Goal: Task Accomplishment & Management: Complete application form

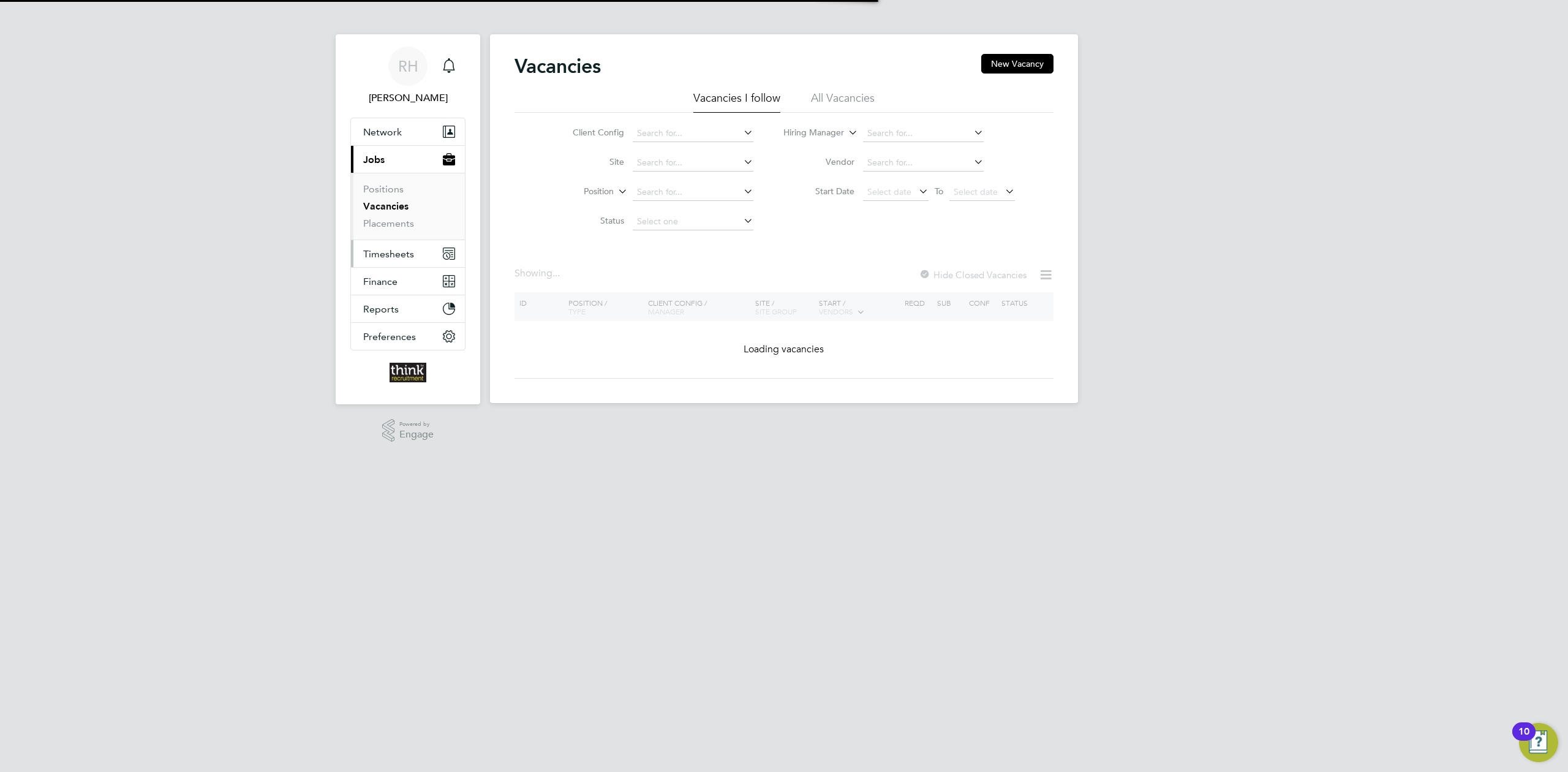
click at [381, 258] on span "Timesheets" at bounding box center [389, 254] width 51 height 12
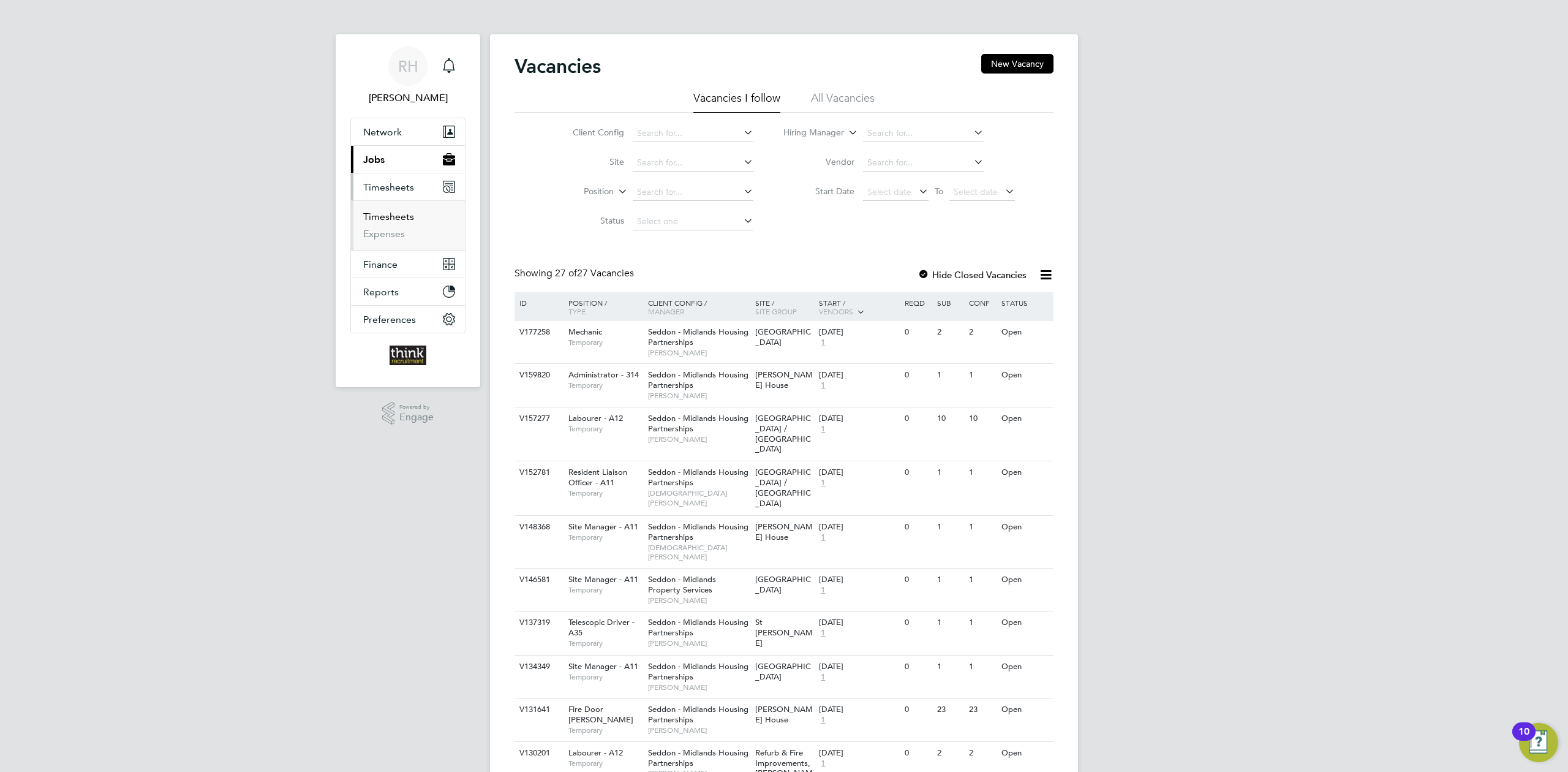
click at [391, 218] on link "Timesheets" at bounding box center [389, 216] width 51 height 12
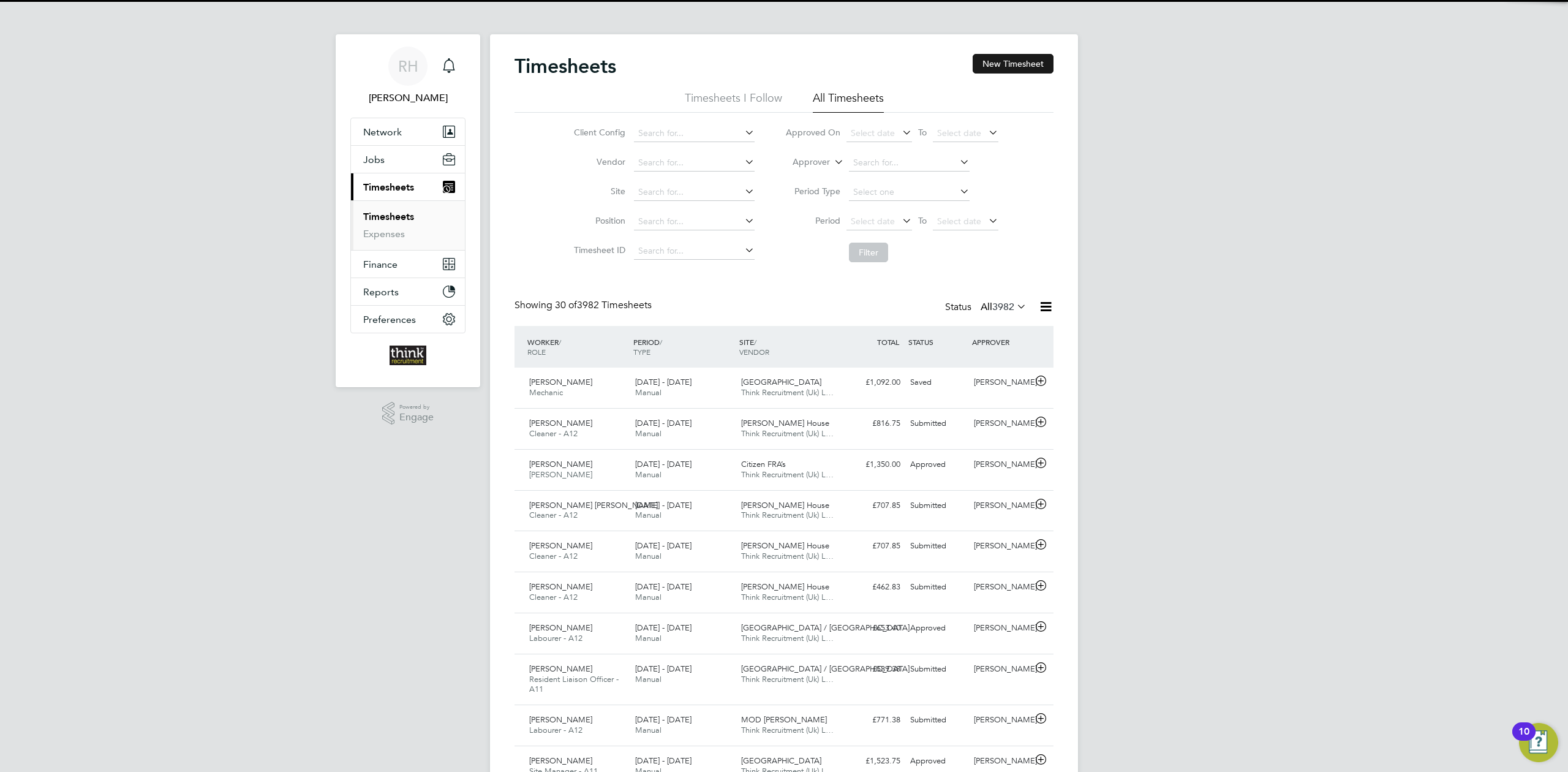
click at [1013, 66] on button "New Timesheet" at bounding box center [1013, 64] width 81 height 20
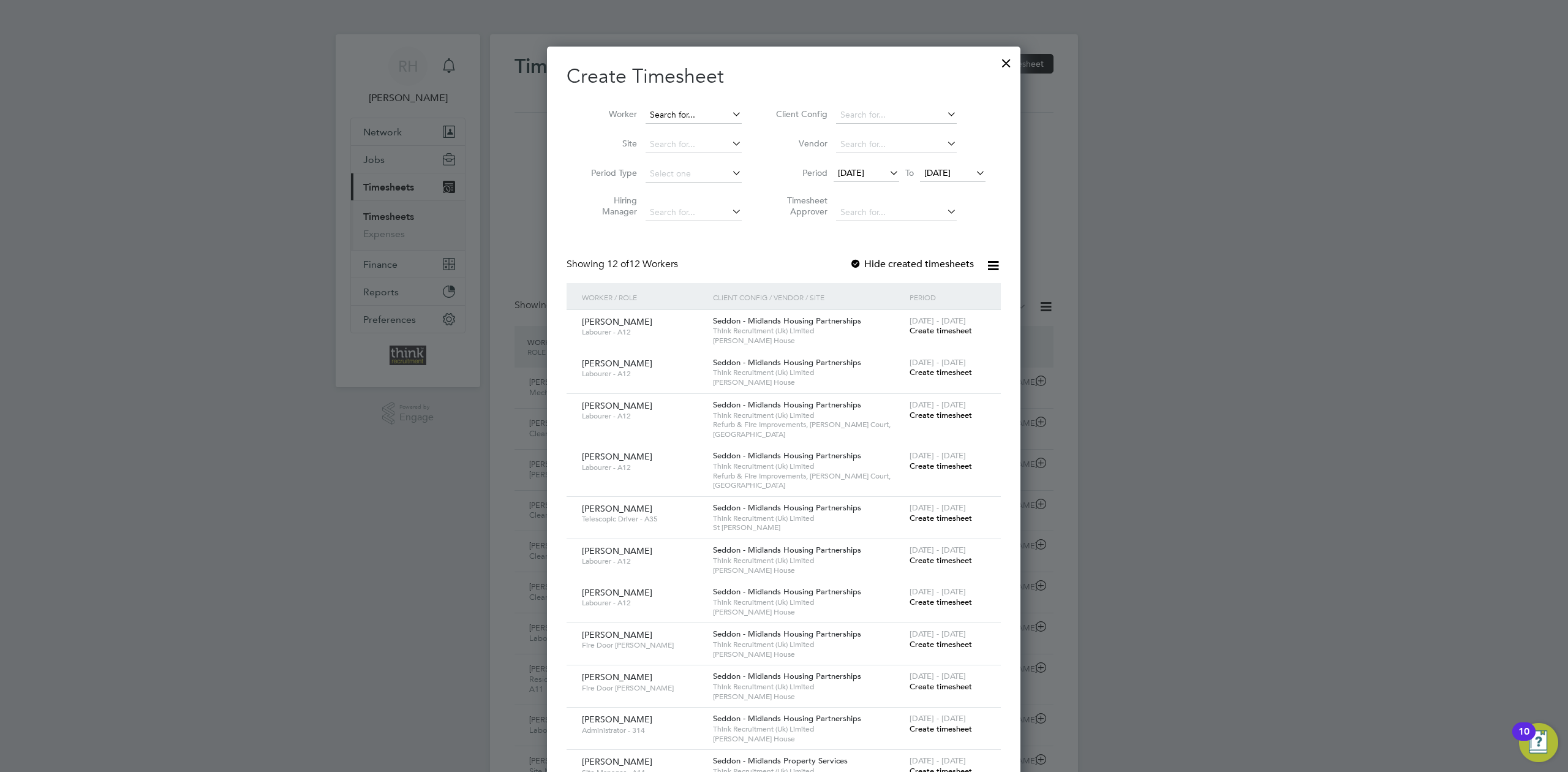
click at [686, 108] on input at bounding box center [693, 115] width 96 height 17
click at [694, 145] on li "Win [PERSON_NAME]" at bounding box center [699, 148] width 107 height 16
type input "[PERSON_NAME]"
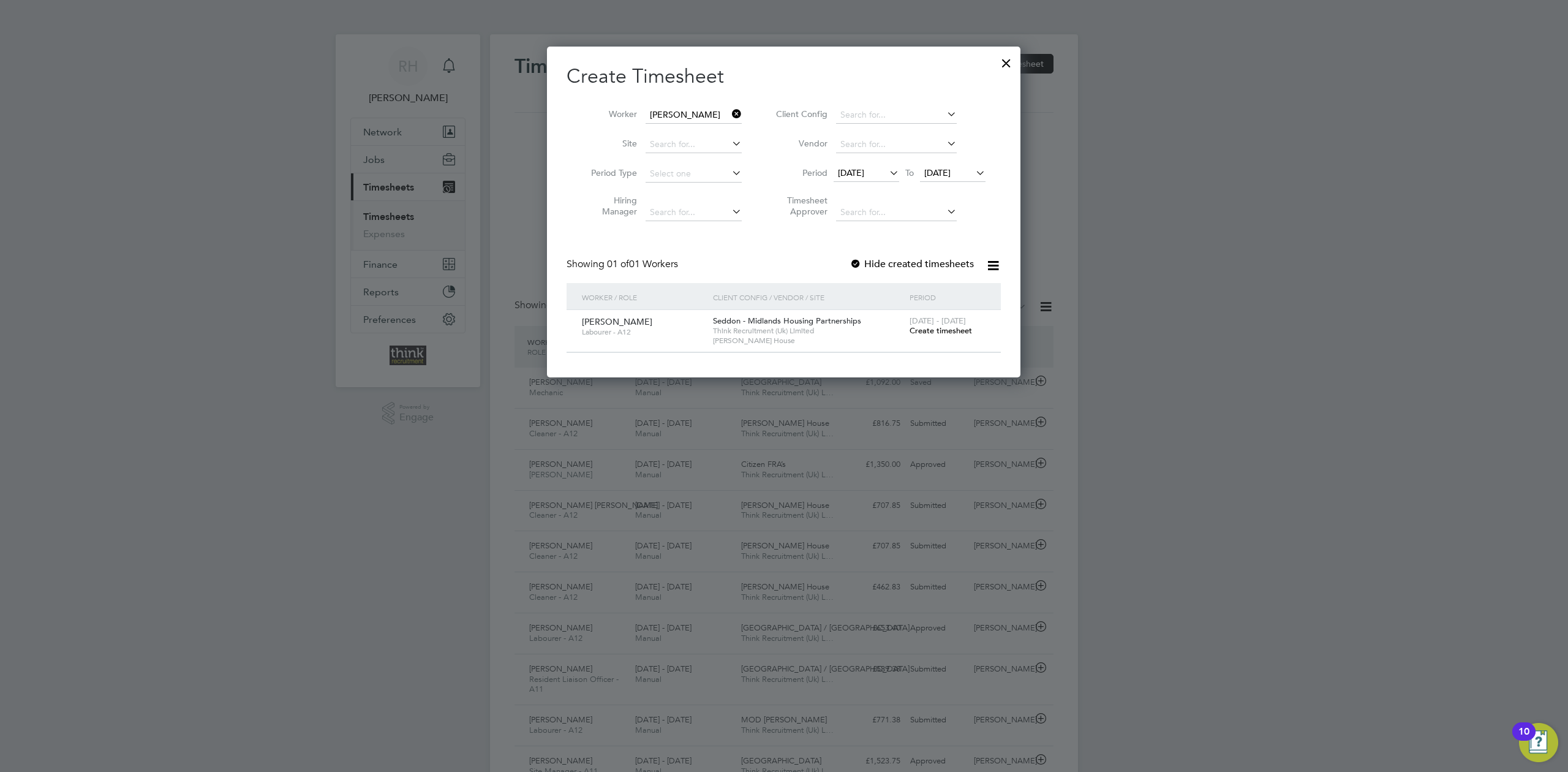
click at [941, 332] on span "Create timesheet" at bounding box center [940, 330] width 62 height 11
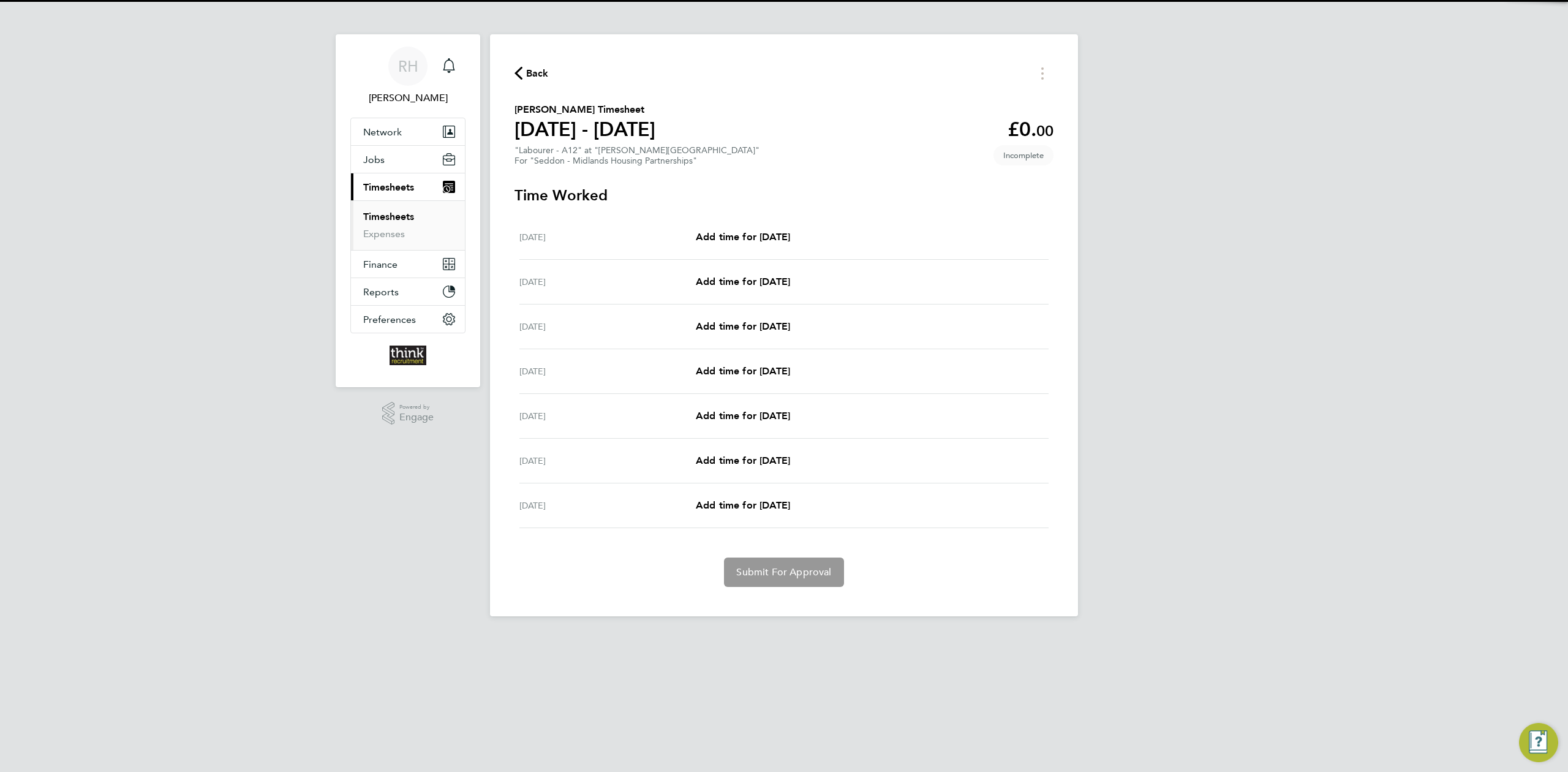
click at [748, 228] on div "[DATE] Add time for [DATE] Add time for [DATE]" at bounding box center [784, 237] width 529 height 45
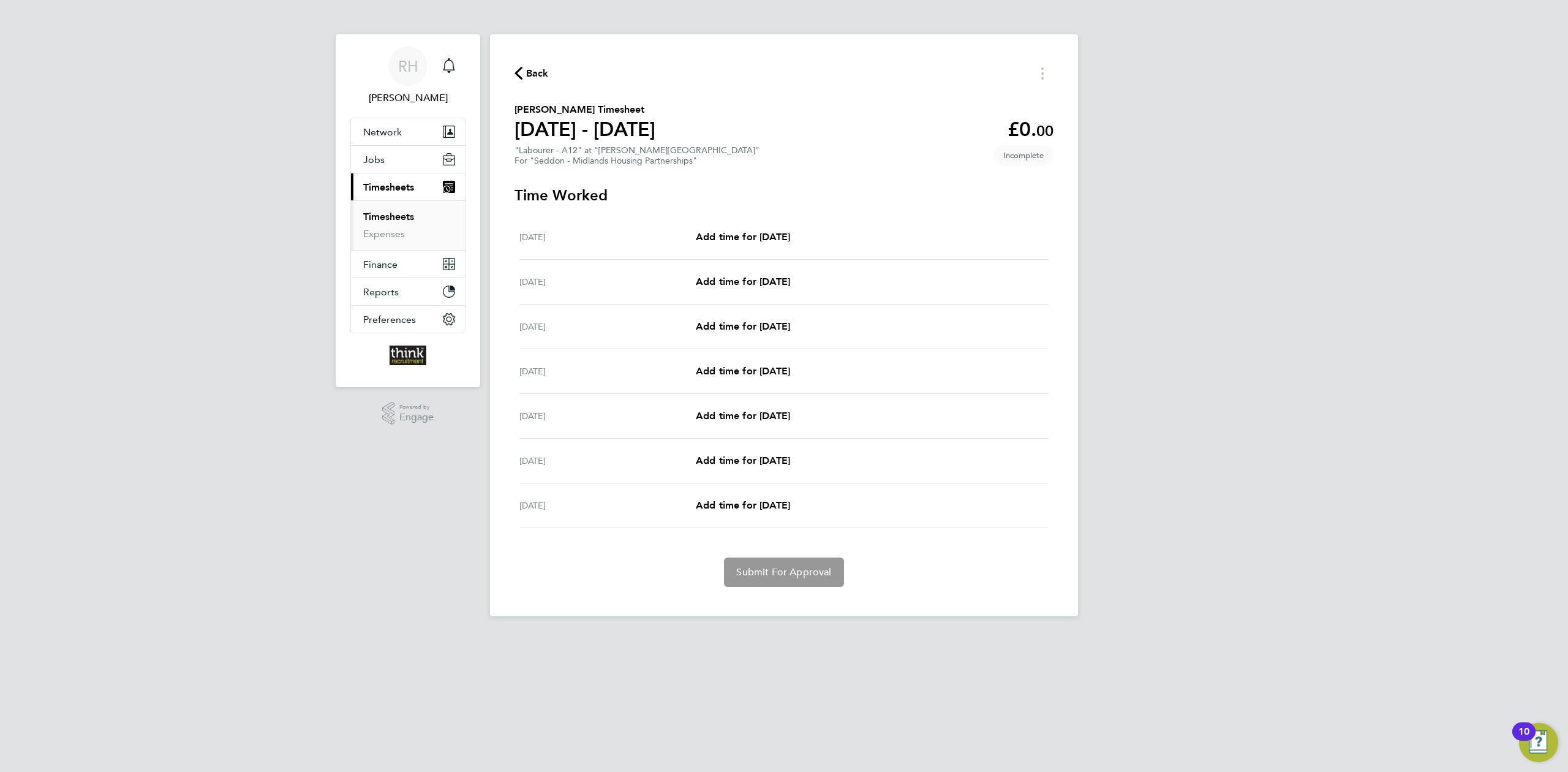
click at [792, 228] on div "[DATE] Add time for [DATE] Add time for [DATE]" at bounding box center [784, 237] width 529 height 45
click at [790, 238] on span "Add time for [DATE]" at bounding box center [743, 237] width 94 height 12
select select "30"
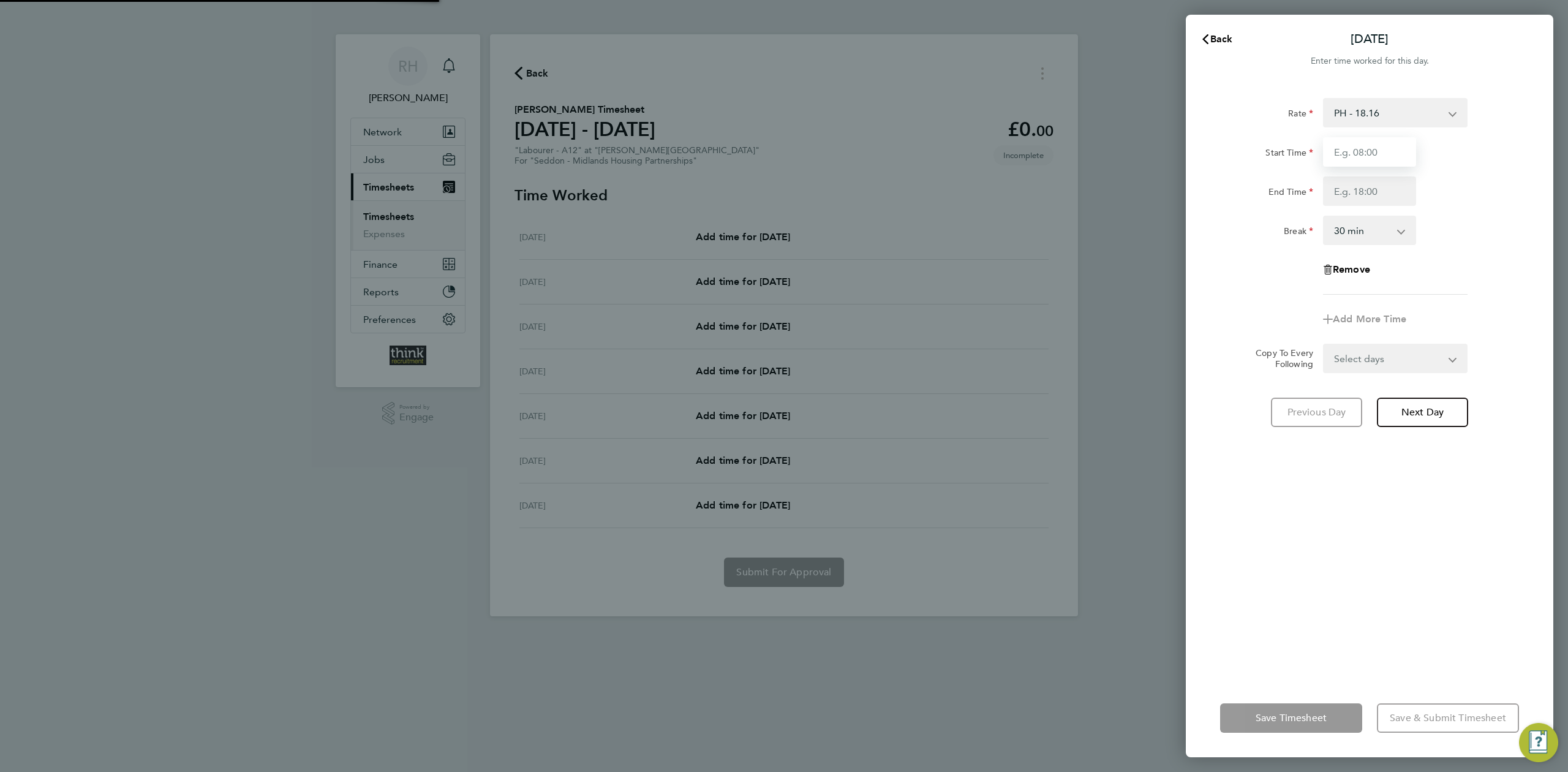
click at [1401, 145] on input "Start Time" at bounding box center [1370, 152] width 93 height 30
type input "07:30"
click at [1361, 198] on input "End Time" at bounding box center [1370, 191] width 93 height 30
type input "16:00"
click at [1268, 179] on div "End Time" at bounding box center [1267, 188] width 93 height 25
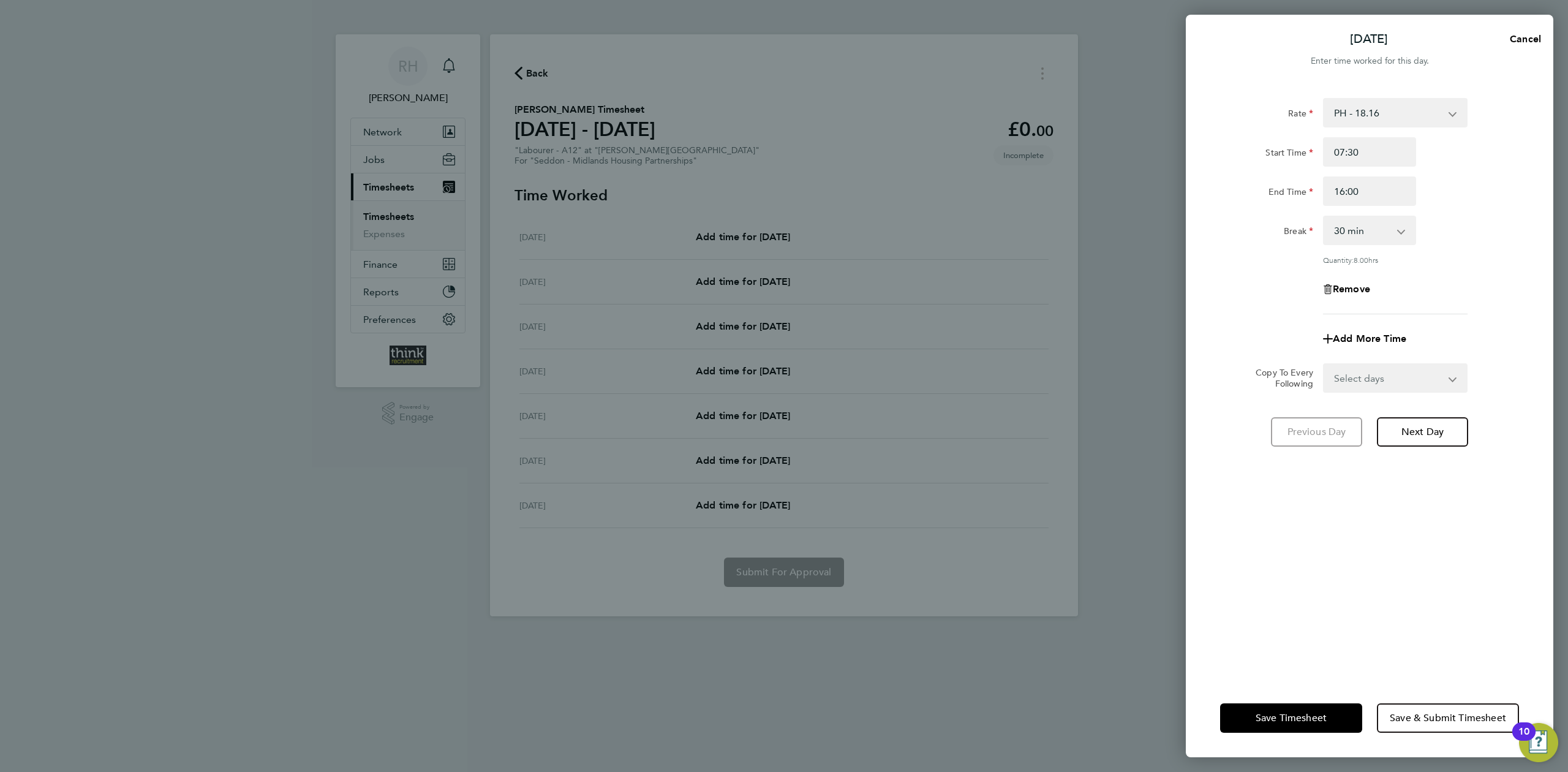
click at [1381, 383] on select "Select days Day Weekday (Mon-Fri) Weekend (Sat-Sun) [DATE] [DATE] [DATE] [DATE]…" at bounding box center [1389, 378] width 129 height 27
select select "WEEKDAY"
click at [1325, 364] on select "Select days Day Weekday (Mon-Fri) Weekend (Sat-Sun) [DATE] [DATE] [DATE] [DATE]…" at bounding box center [1389, 378] width 129 height 27
select select "[DATE]"
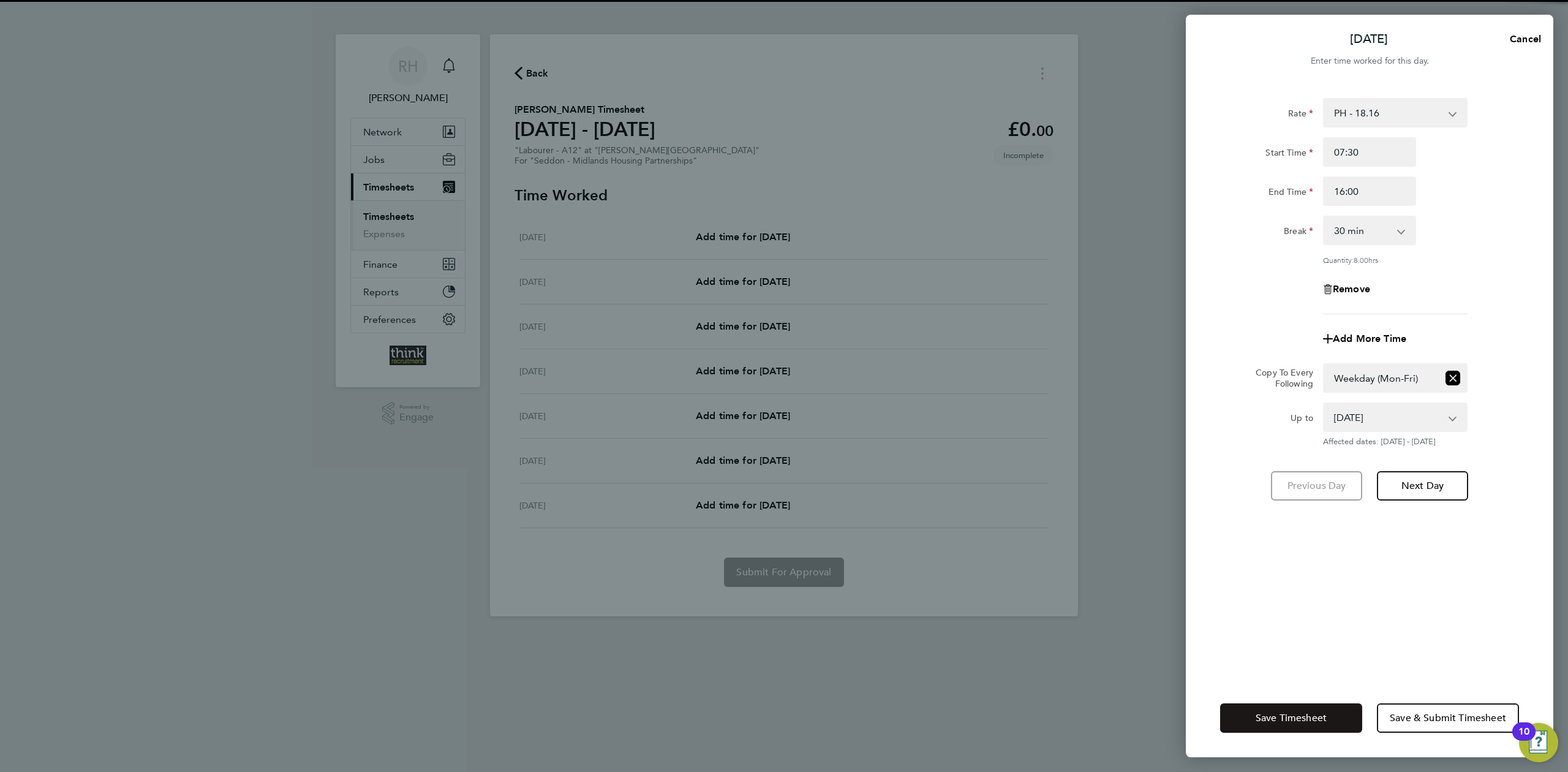
click at [1312, 708] on button "Save Timesheet" at bounding box center [1291, 718] width 142 height 30
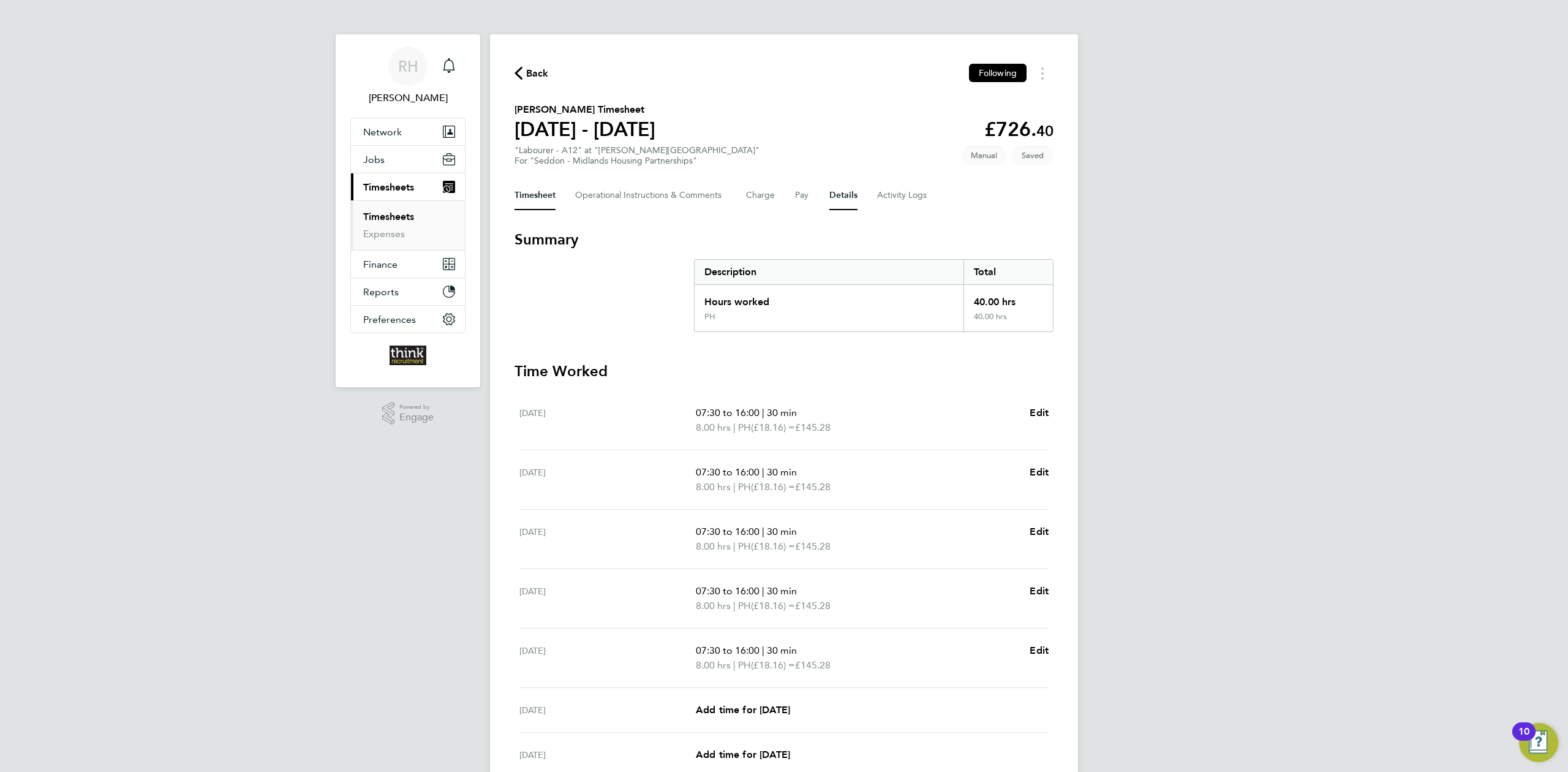
click at [845, 192] on button "Details" at bounding box center [843, 195] width 28 height 30
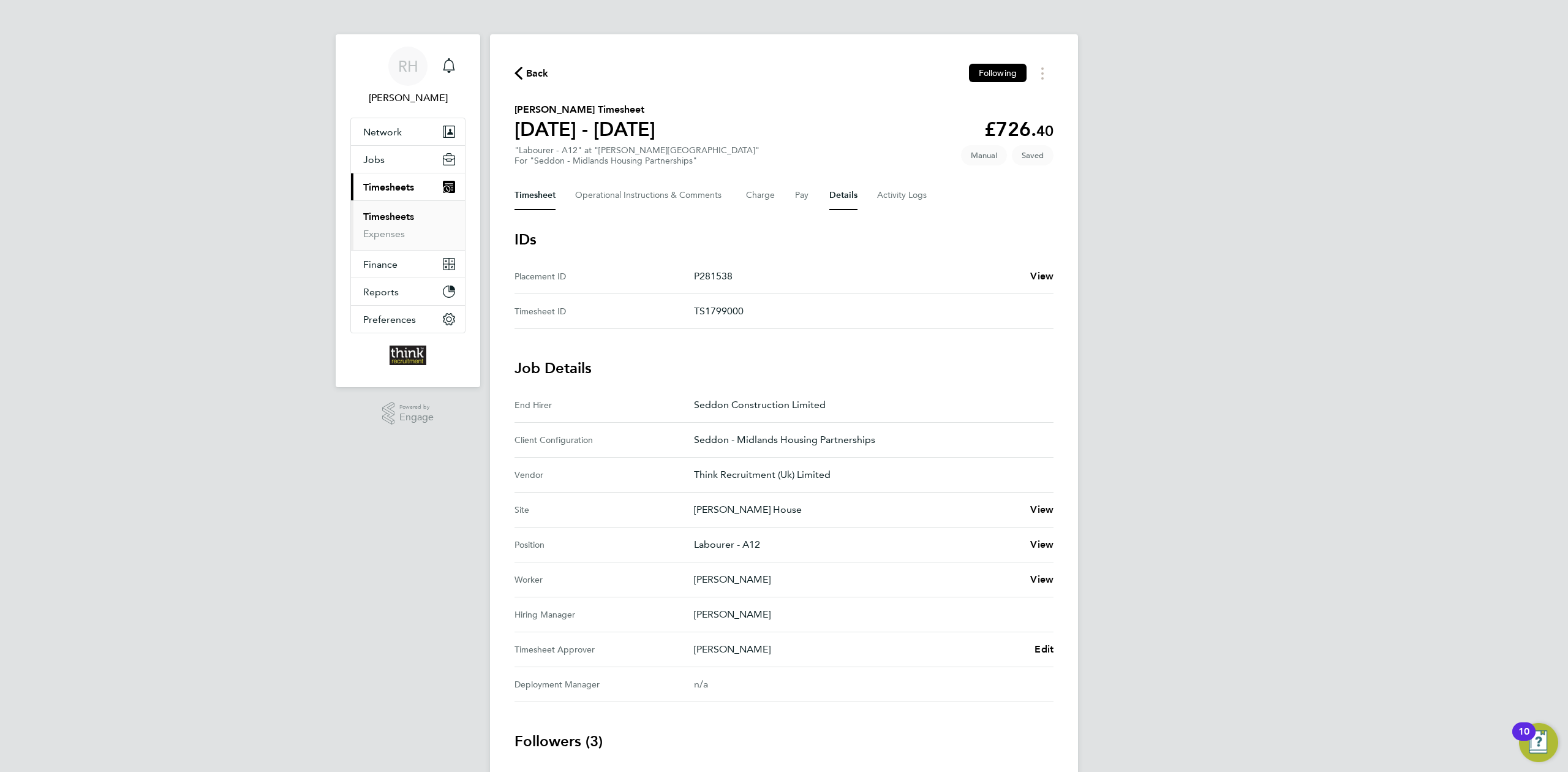
click at [525, 196] on button "Timesheet" at bounding box center [535, 195] width 41 height 30
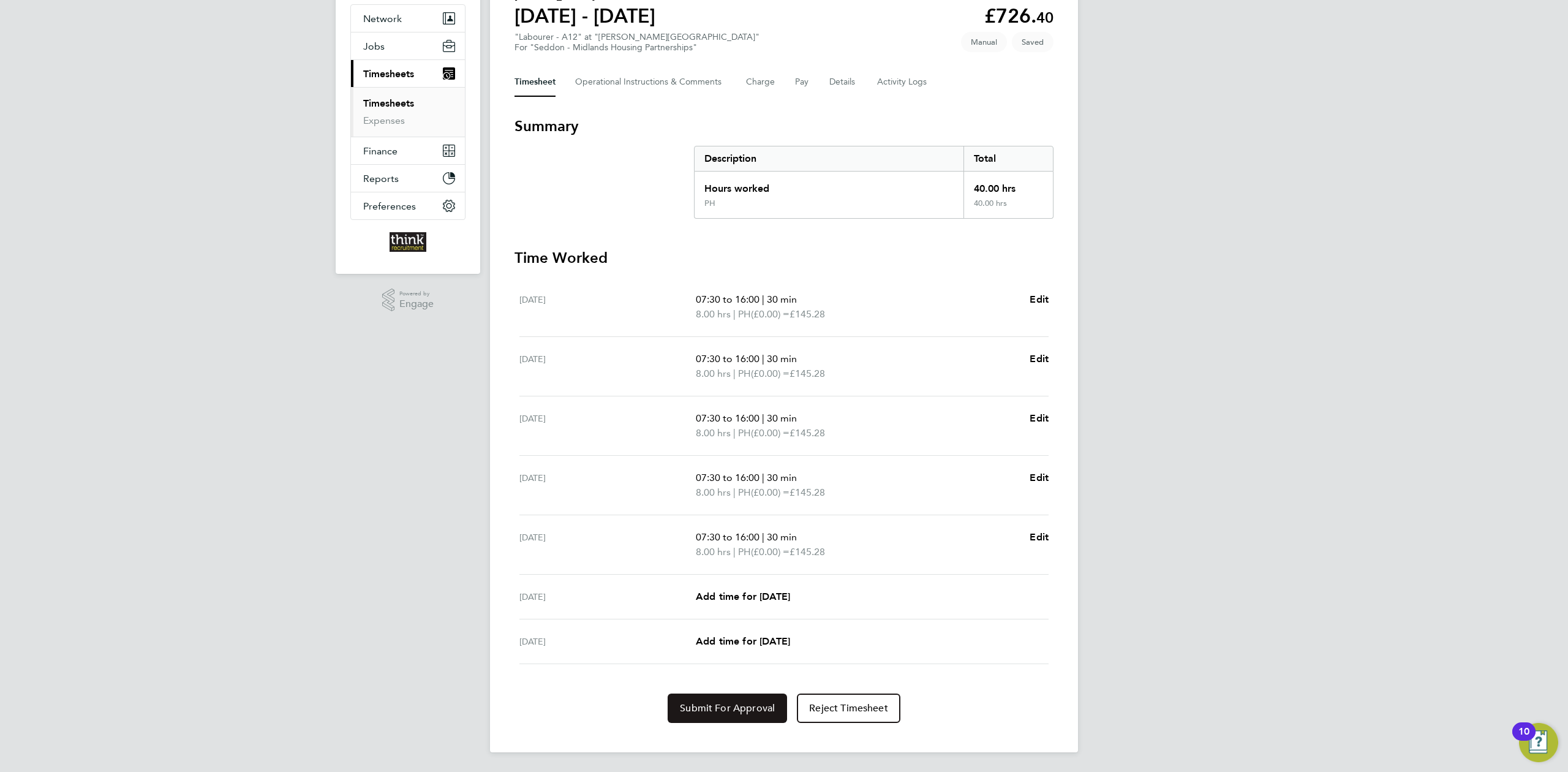
click at [718, 702] on span "Submit For Approval" at bounding box center [727, 708] width 95 height 12
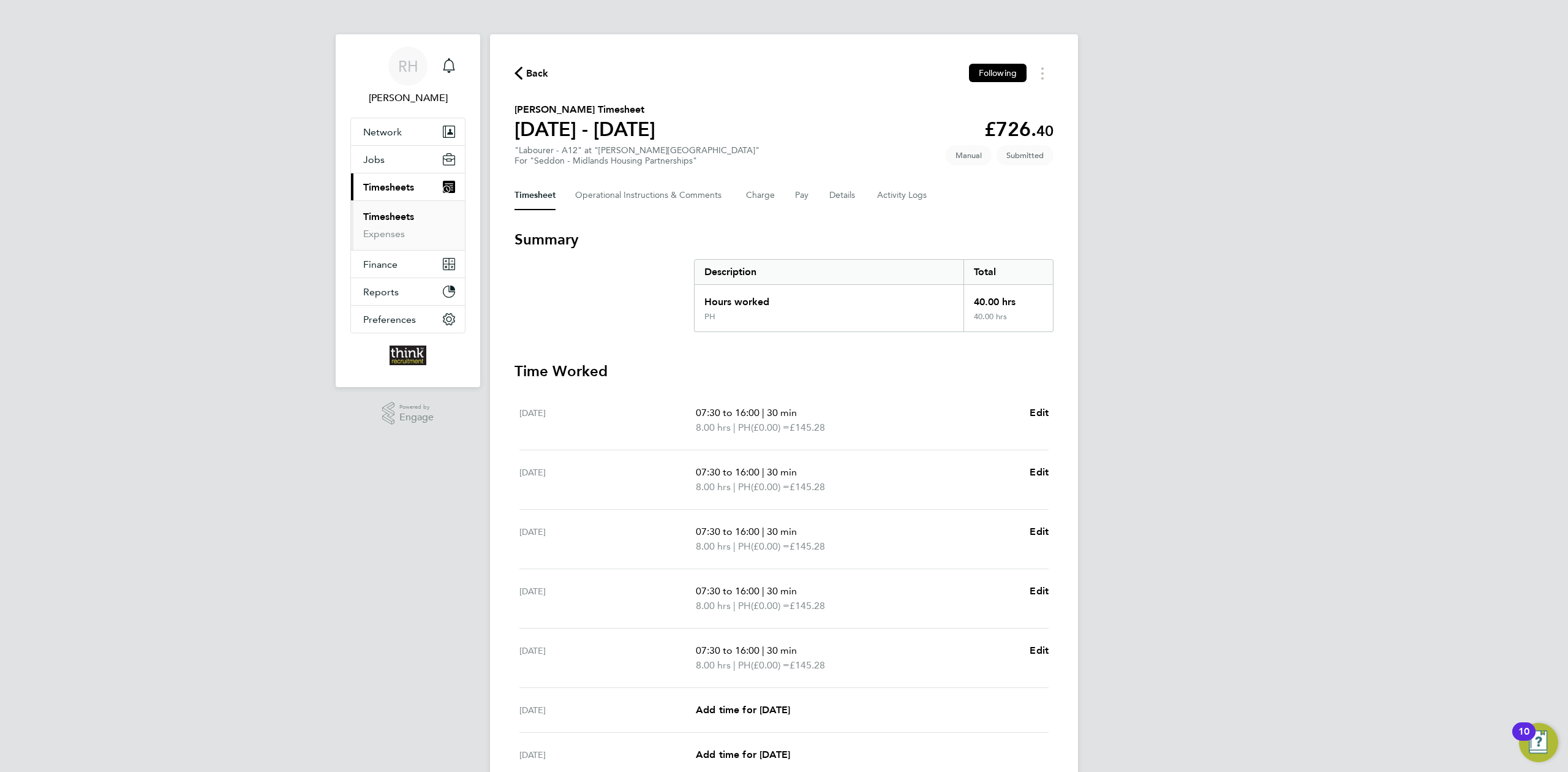
click at [397, 221] on link "Timesheets" at bounding box center [389, 216] width 51 height 12
